Goal: Task Accomplishment & Management: Use online tool/utility

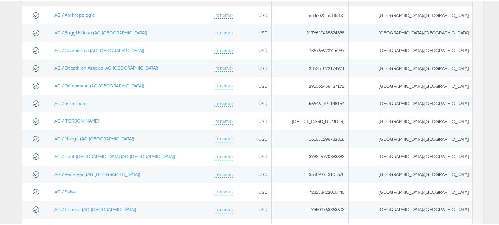
scroll to position [141, 0]
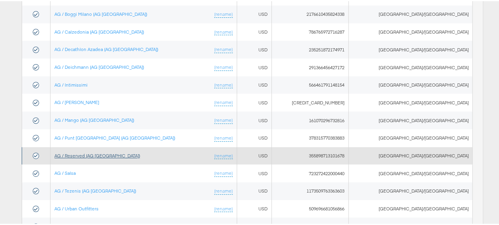
click at [110, 151] on link "AG / Reserved (AG [GEOGRAPHIC_DATA])" at bounding box center [97, 154] width 86 height 6
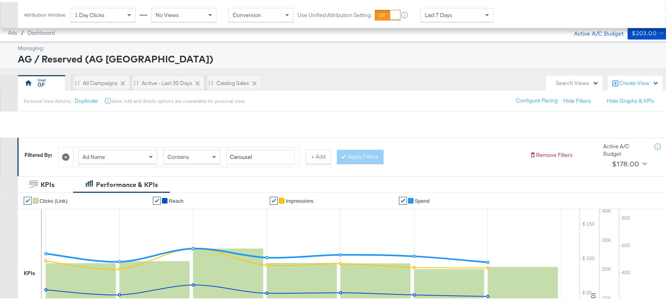
scroll to position [321, 0]
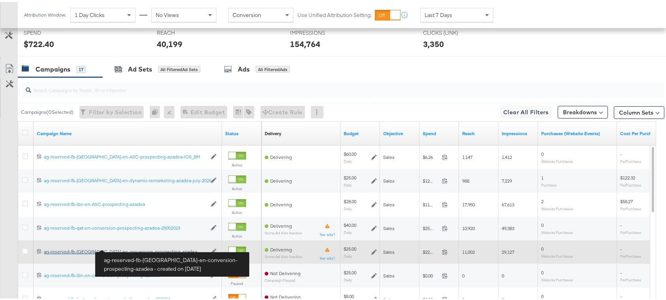
click at [136, 248] on div "ag-reserved-fb-uae-en-conversion-prospecting-azadea ag-reserved-fb-uae-en-conve…" at bounding box center [125, 249] width 163 height 6
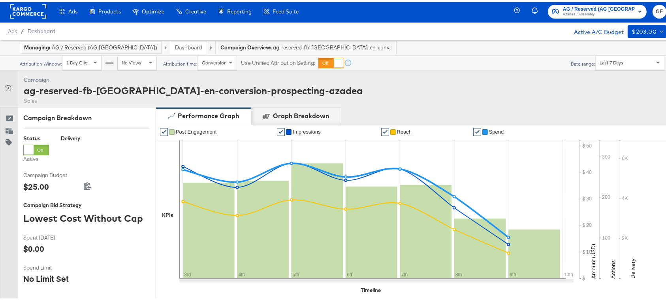
scroll to position [2, 0]
